Goal: Information Seeking & Learning: Learn about a topic

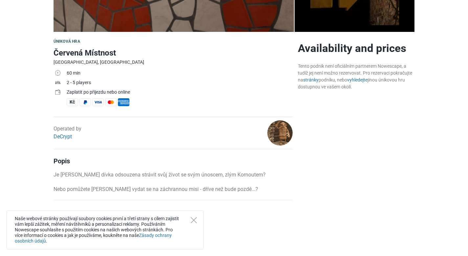
scroll to position [204, 0]
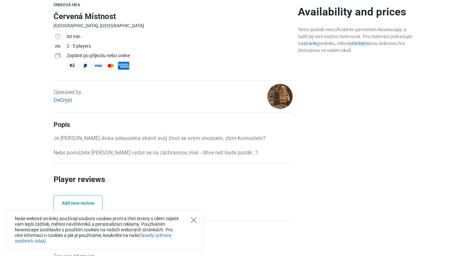
click at [193, 219] on icon "Close" at bounding box center [194, 220] width 6 height 6
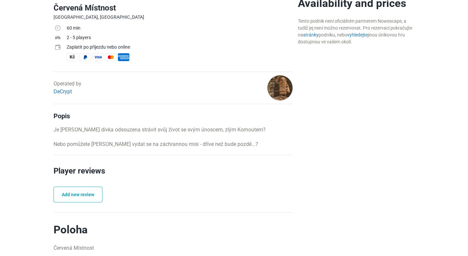
scroll to position [0, 0]
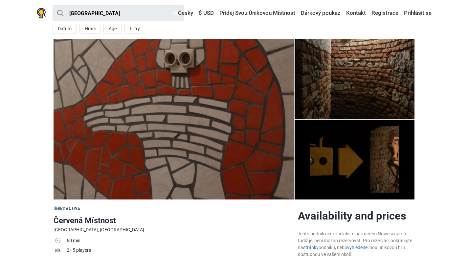
click at [240, 142] on img at bounding box center [173, 119] width 240 height 160
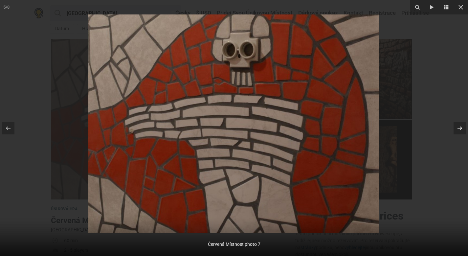
click at [453, 126] on div at bounding box center [459, 128] width 12 height 12
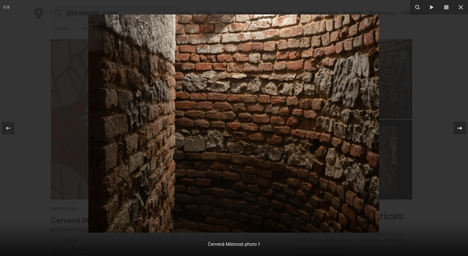
click at [463, 128] on icon at bounding box center [459, 128] width 8 height 8
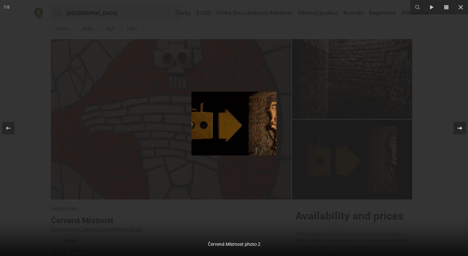
click at [463, 128] on icon at bounding box center [459, 128] width 8 height 8
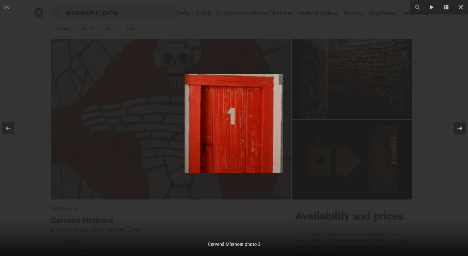
click at [463, 128] on icon at bounding box center [459, 128] width 8 height 8
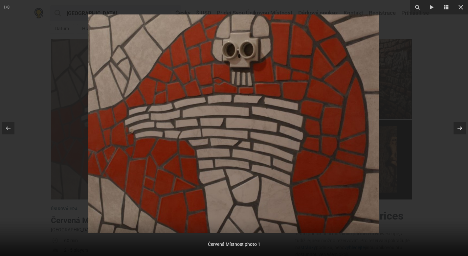
click at [463, 128] on icon at bounding box center [459, 128] width 8 height 8
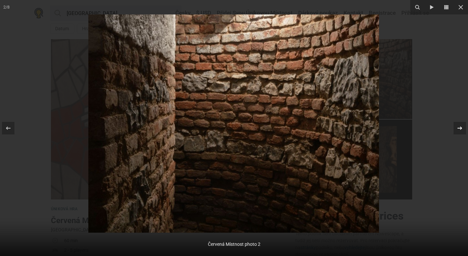
click at [463, 128] on icon at bounding box center [459, 128] width 8 height 8
